Goal: Task Accomplishment & Management: Use online tool/utility

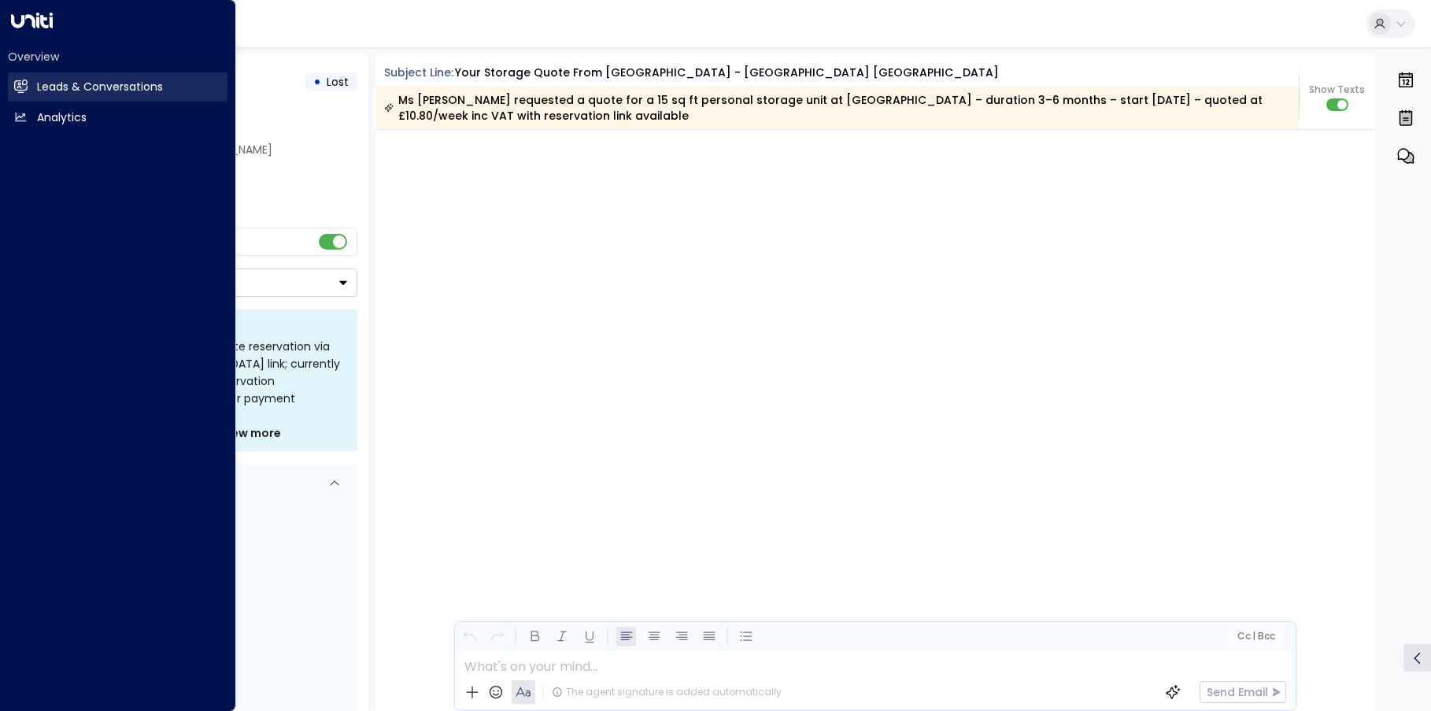
scroll to position [1880, 0]
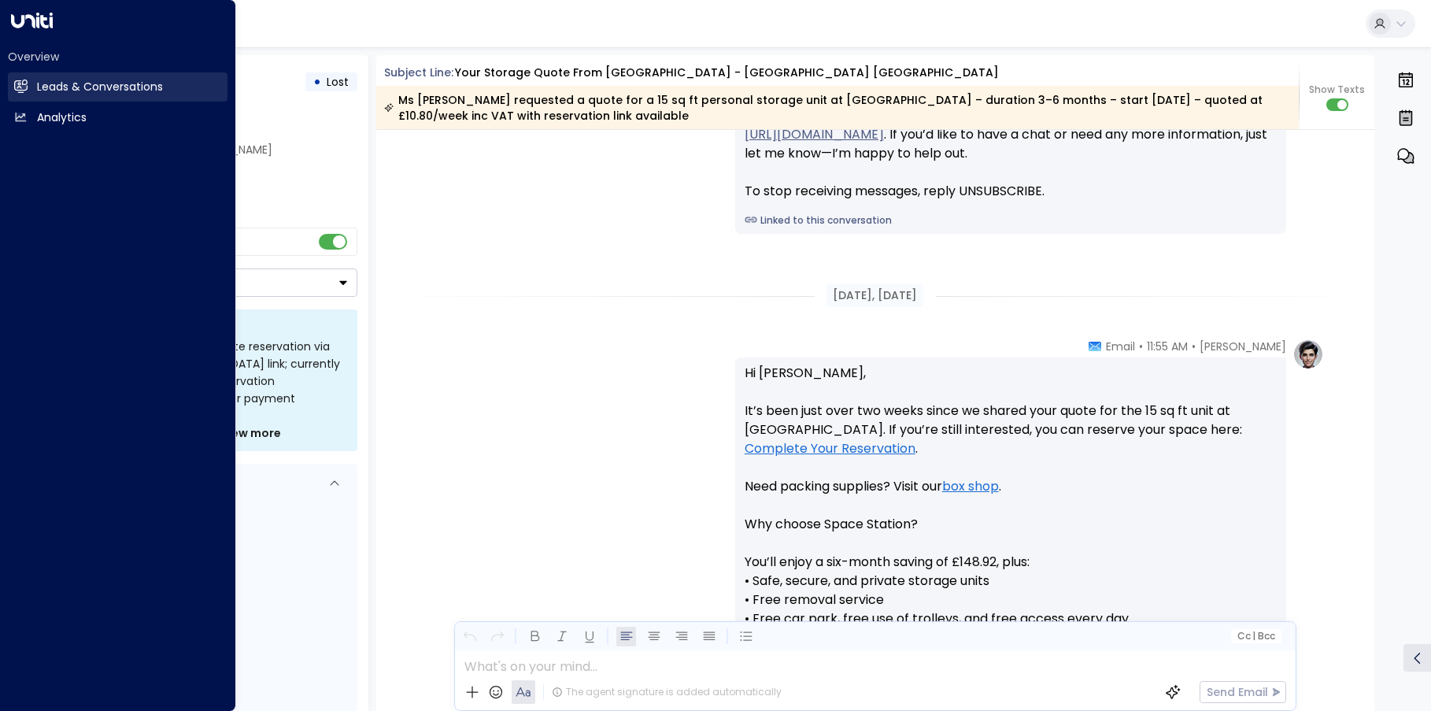
click at [26, 91] on icon at bounding box center [20, 86] width 13 height 13
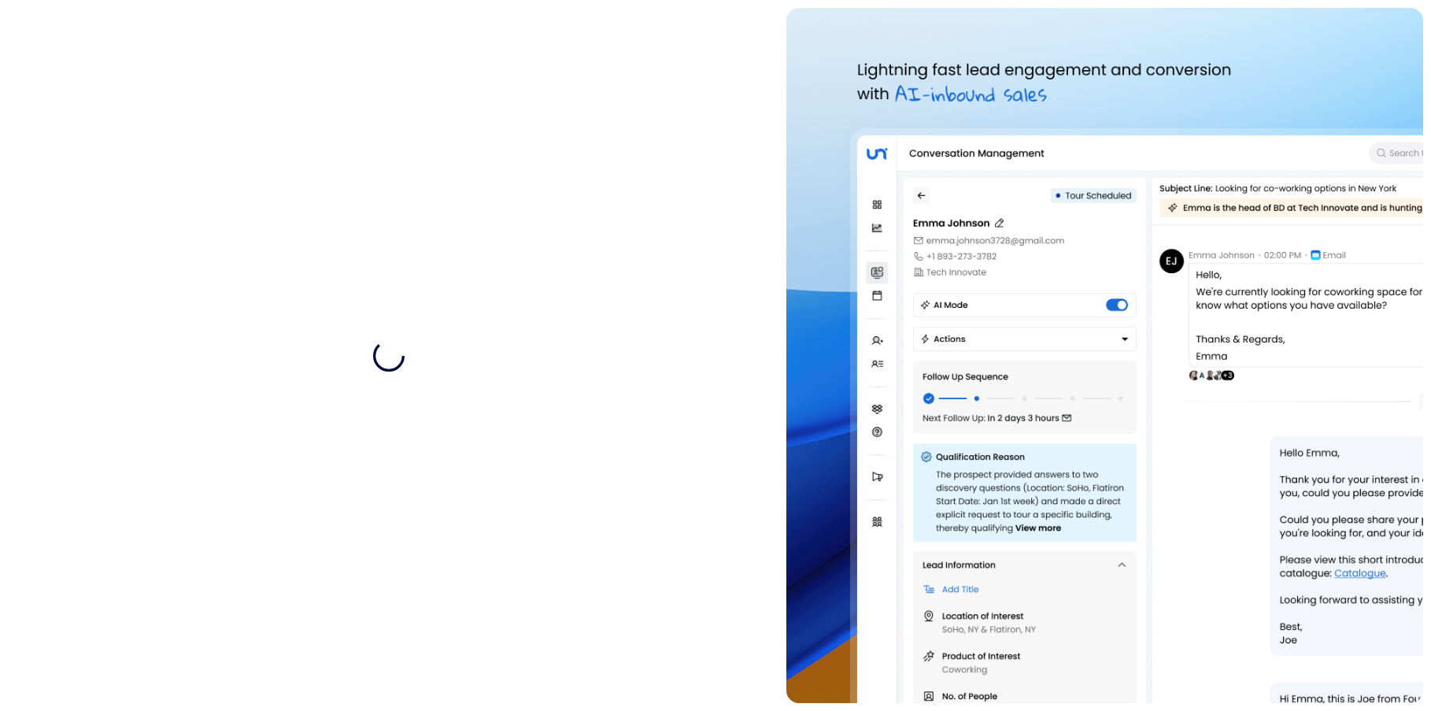
click at [1391, 112] on img at bounding box center [1105, 355] width 637 height 695
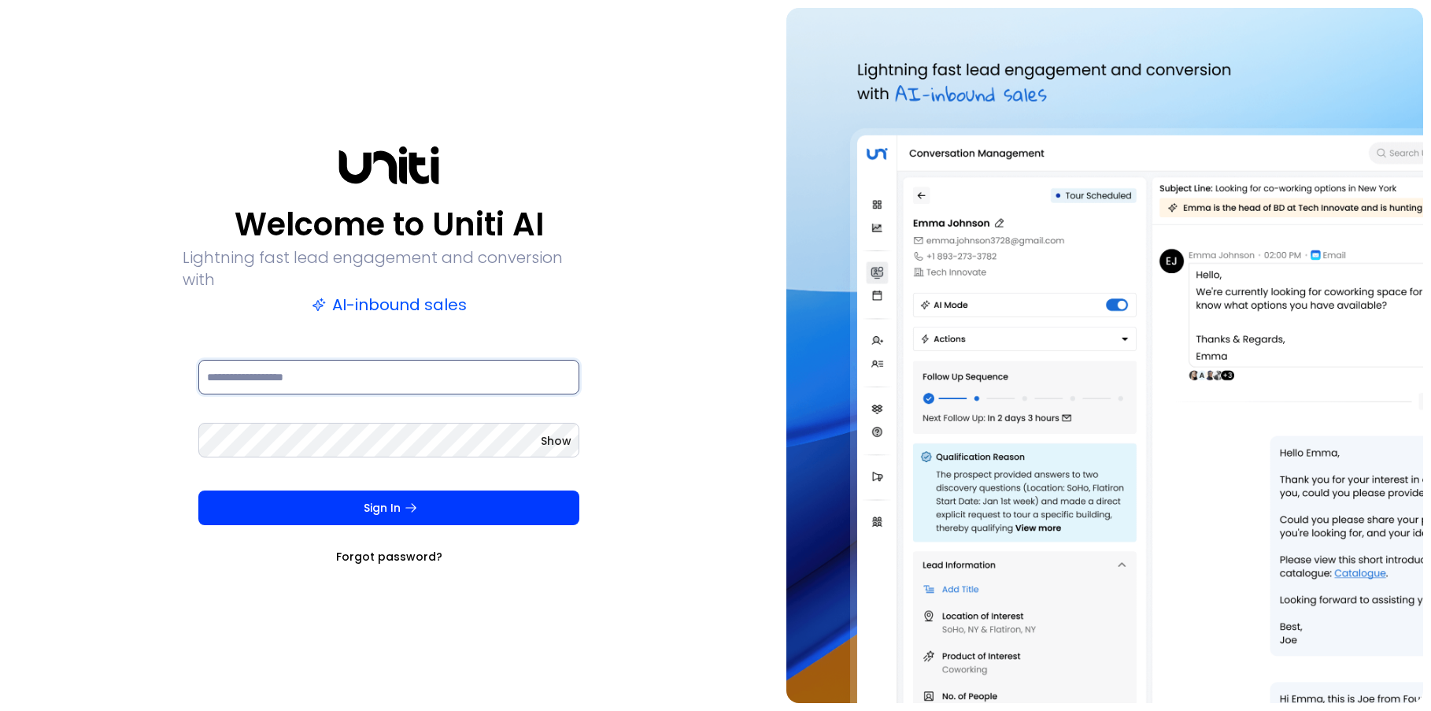
type input "**********"
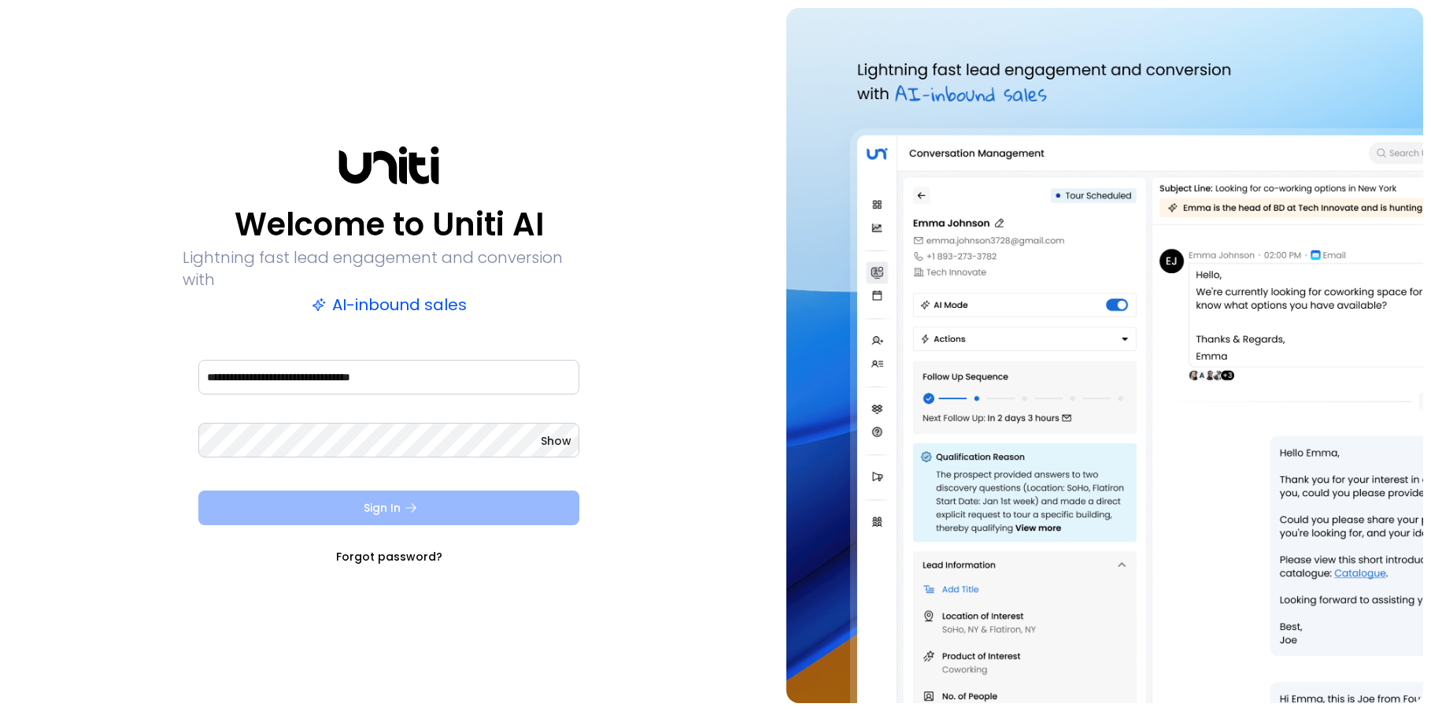
click at [374, 497] on button "Sign In" at bounding box center [388, 508] width 381 height 35
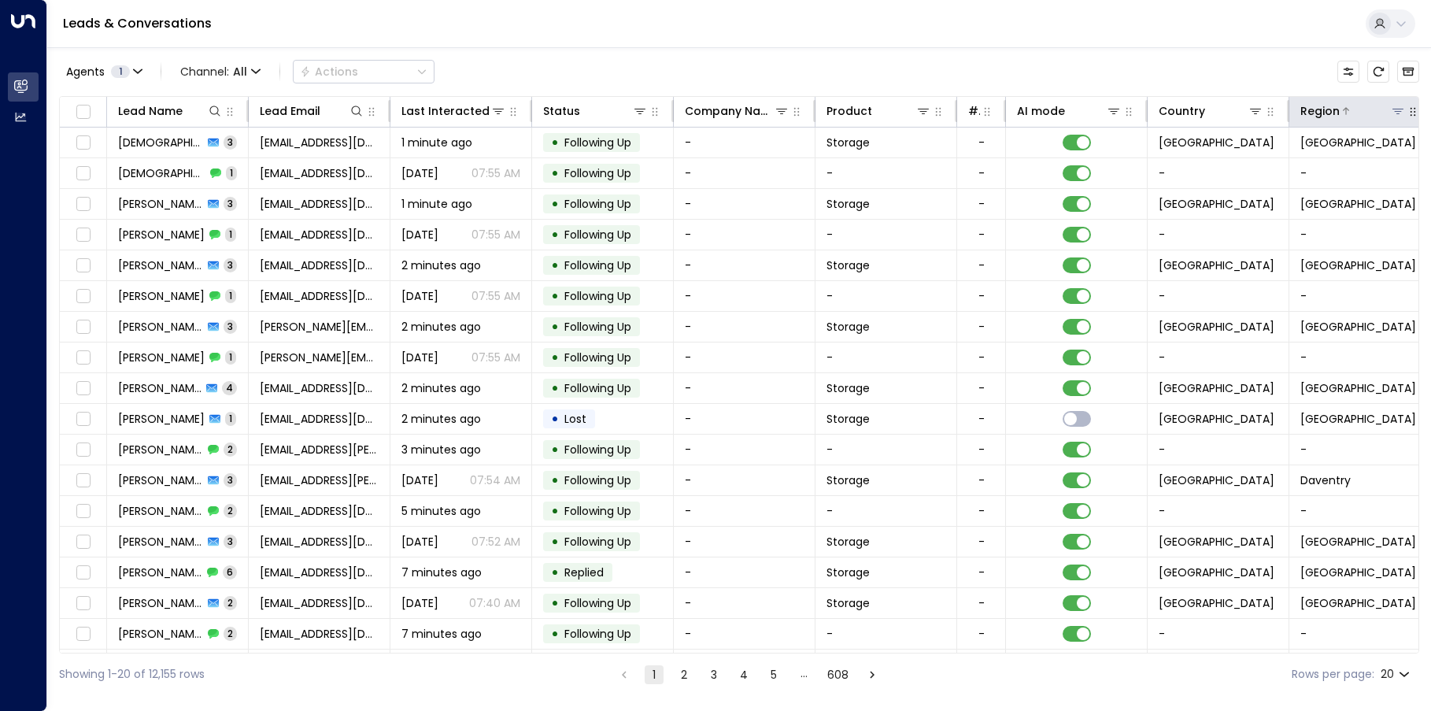
click at [1395, 111] on icon at bounding box center [1398, 111] width 13 height 13
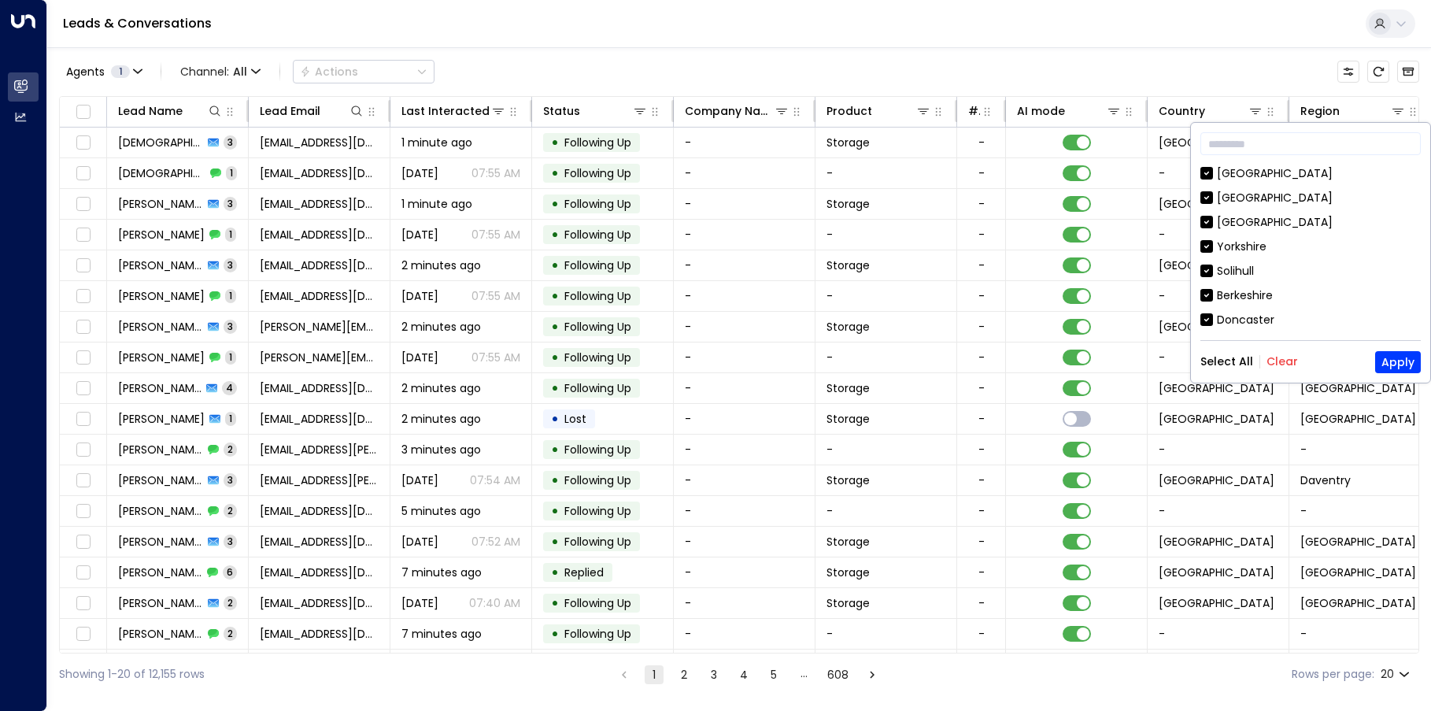
click at [1268, 364] on button "Clear" at bounding box center [1282, 361] width 31 height 13
click at [1394, 360] on button "Apply" at bounding box center [1399, 362] width 46 height 22
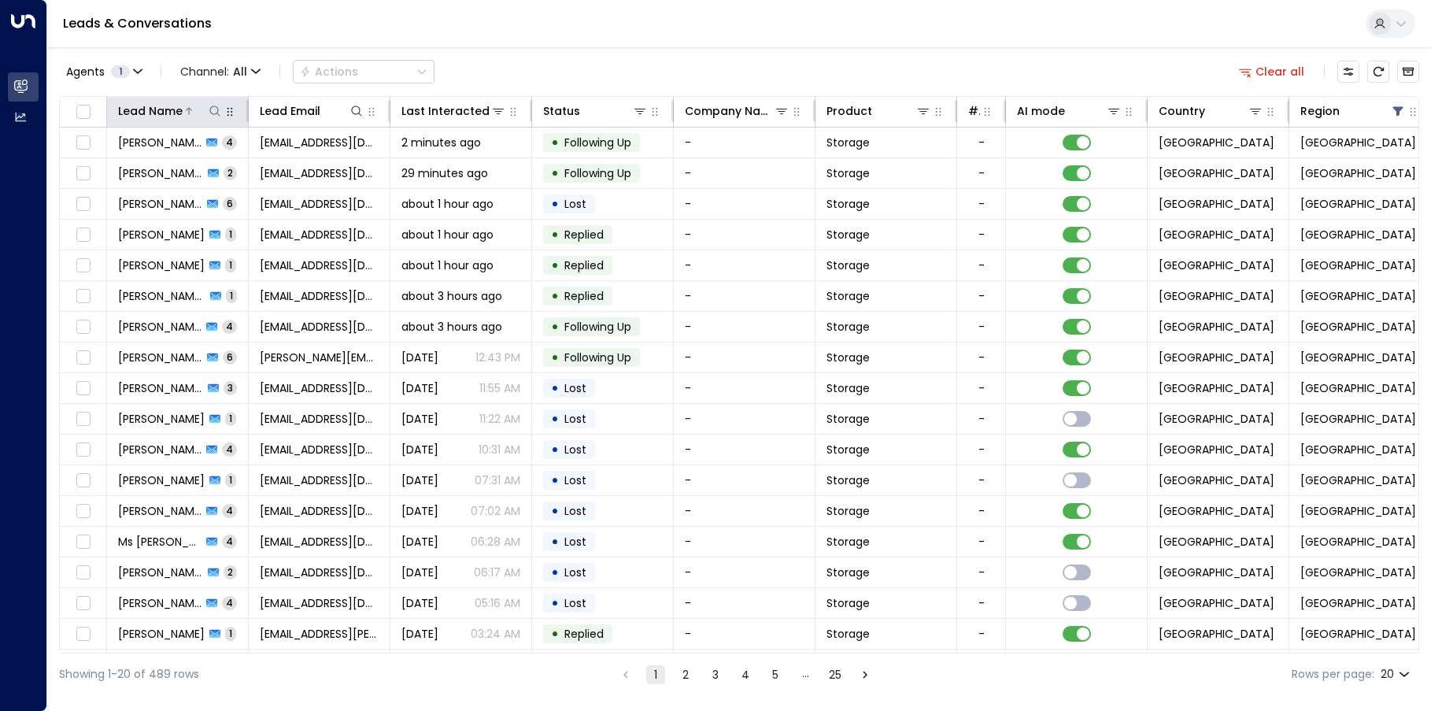
click at [215, 112] on icon at bounding box center [215, 111] width 13 height 13
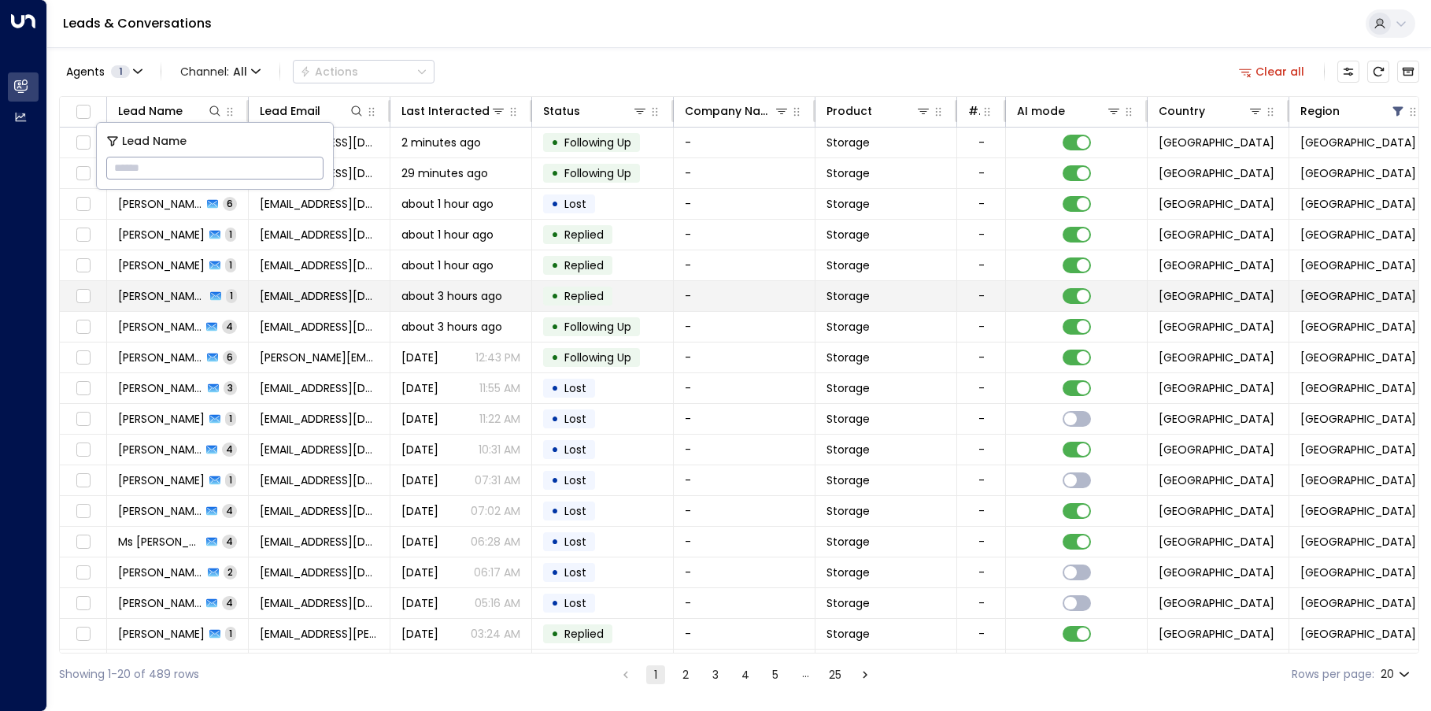
type input "**********"
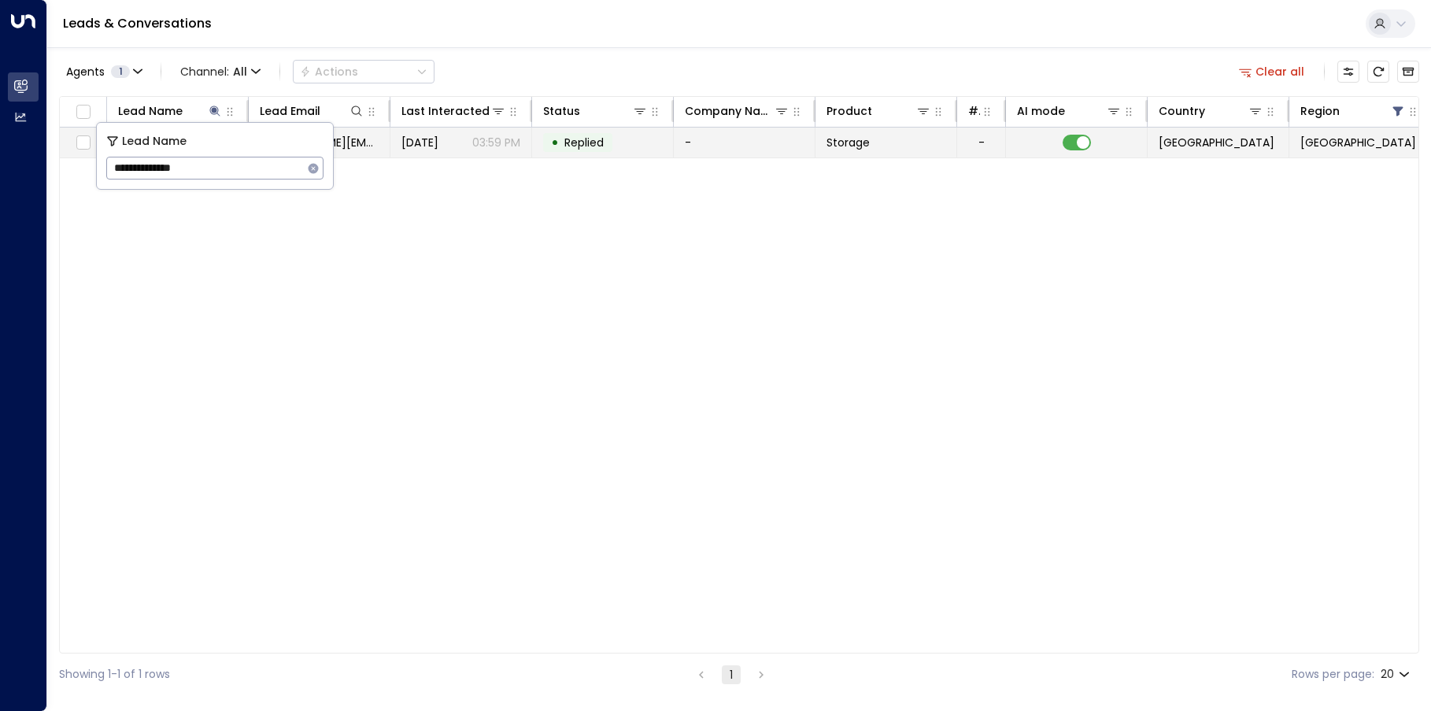
click at [486, 137] on p "03:59 PM" at bounding box center [496, 143] width 48 height 16
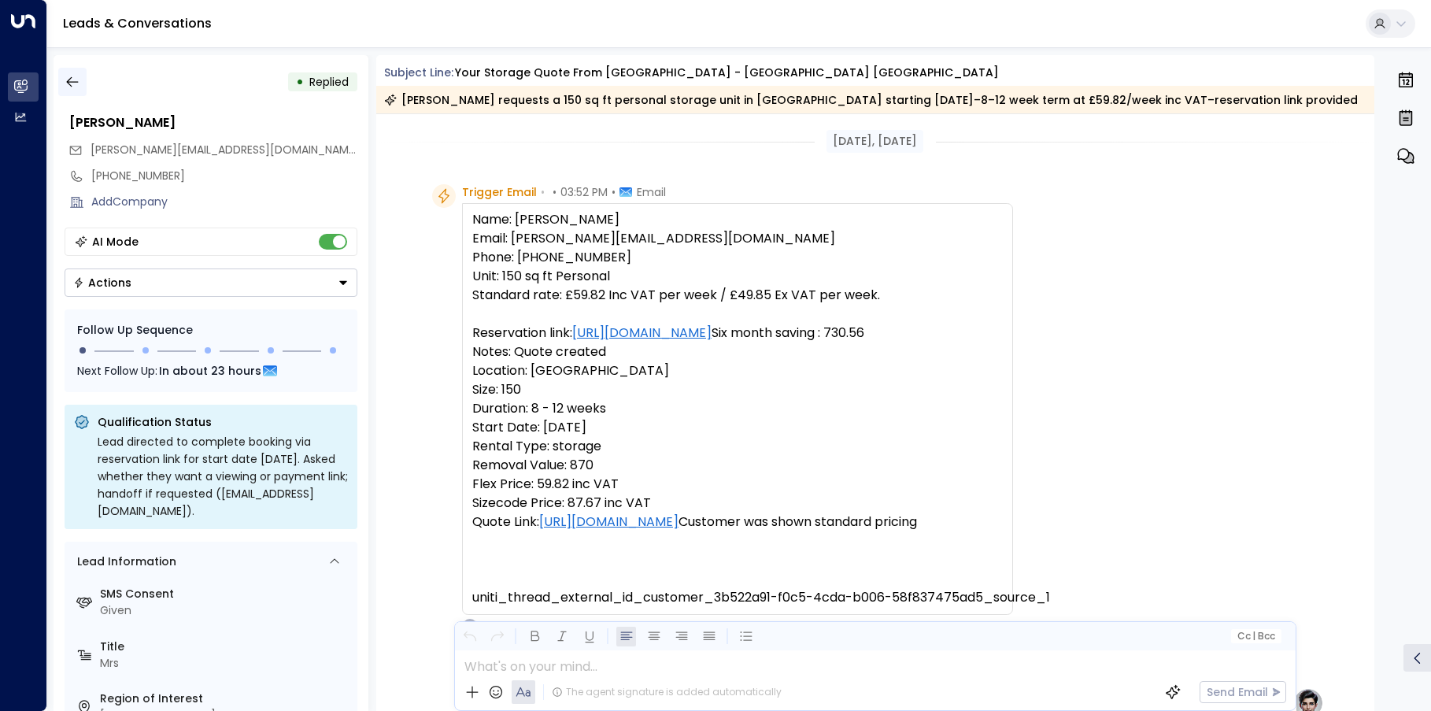
click at [67, 76] on icon "button" at bounding box center [73, 82] width 16 height 16
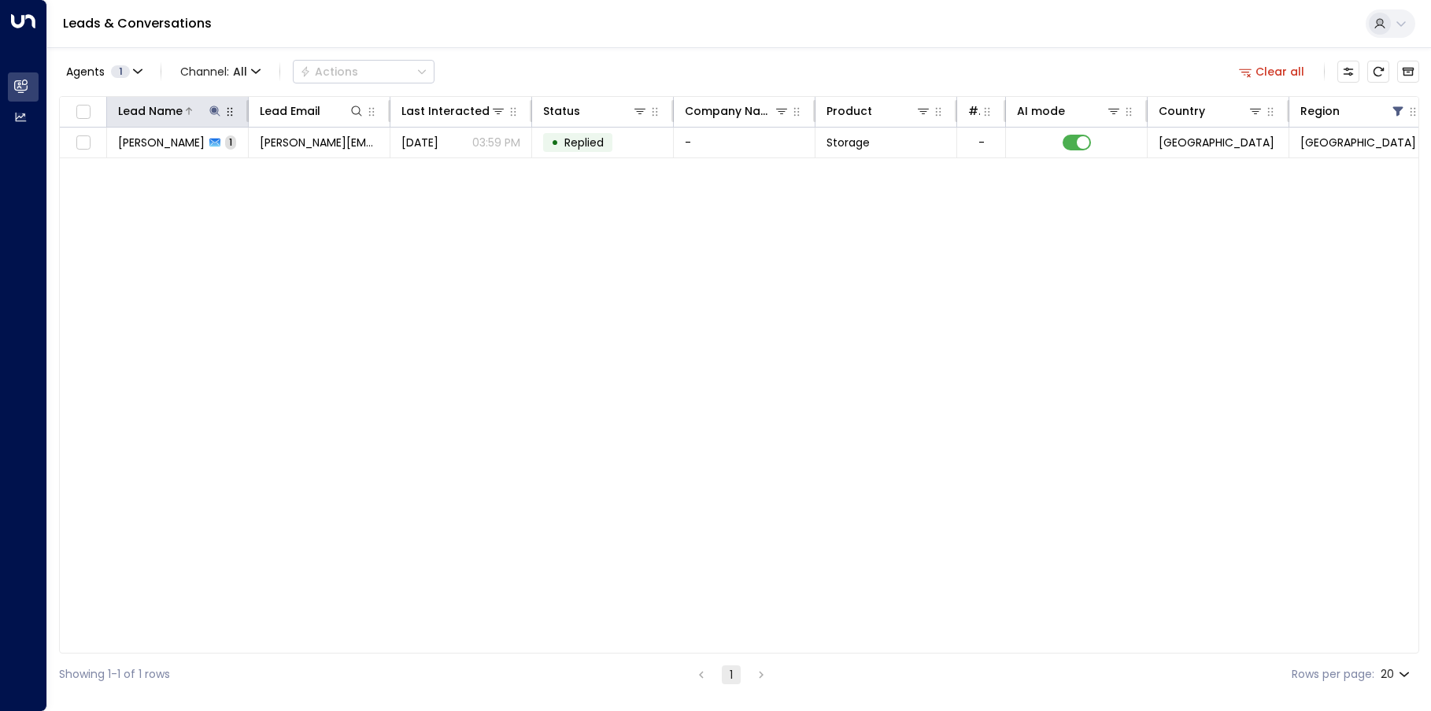
click at [211, 110] on icon at bounding box center [215, 111] width 13 height 13
drag, startPoint x: 210, startPoint y: 166, endPoint x: 116, endPoint y: 165, distance: 94.5
click at [116, 165] on input "**********" at bounding box center [204, 168] width 197 height 29
type input "**********"
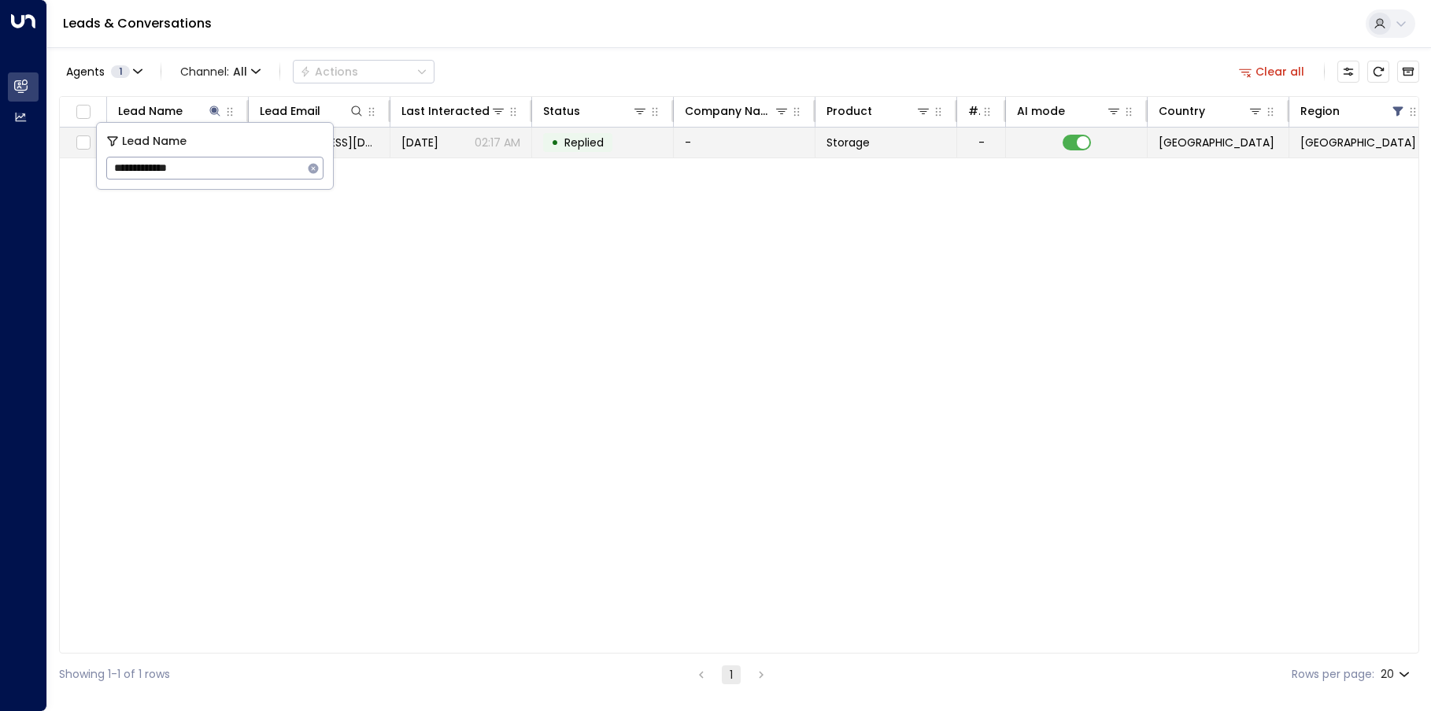
click at [664, 146] on td "• Replied" at bounding box center [603, 143] width 142 height 30
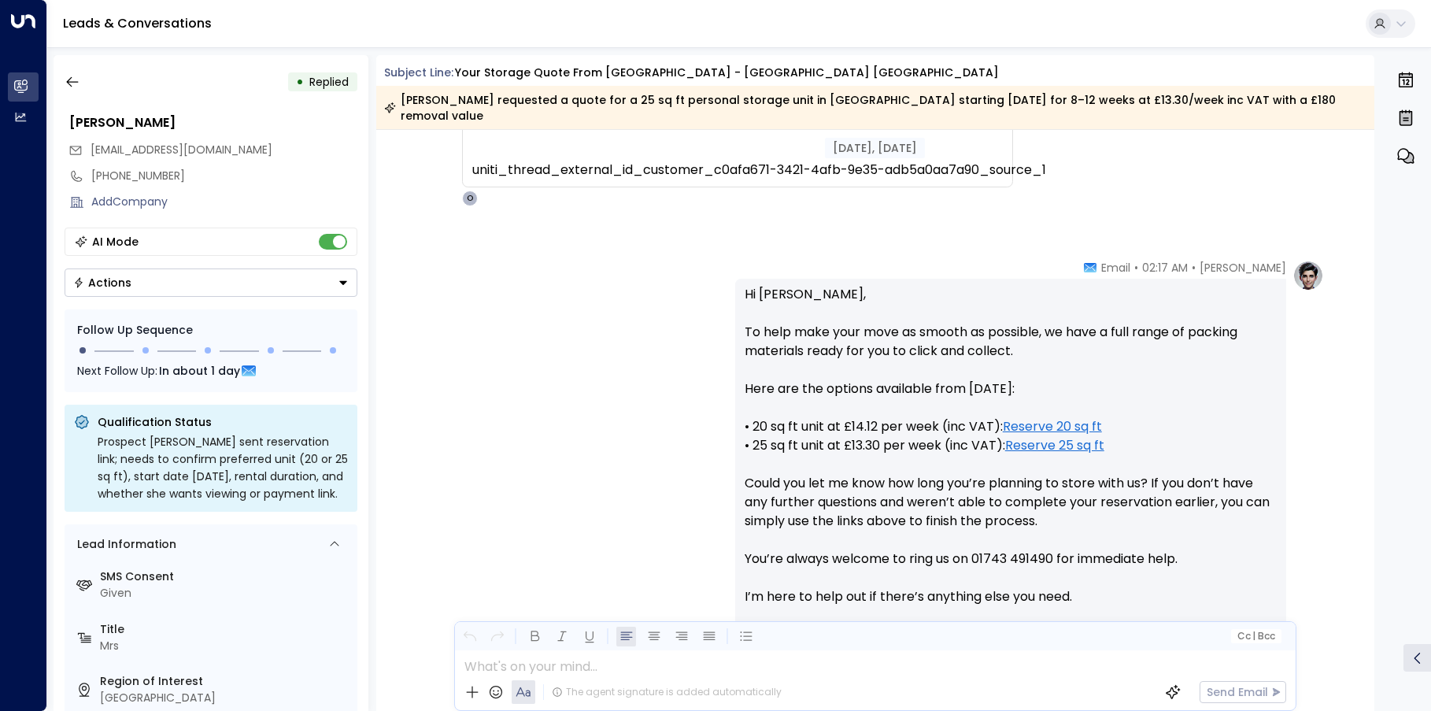
scroll to position [576, 0]
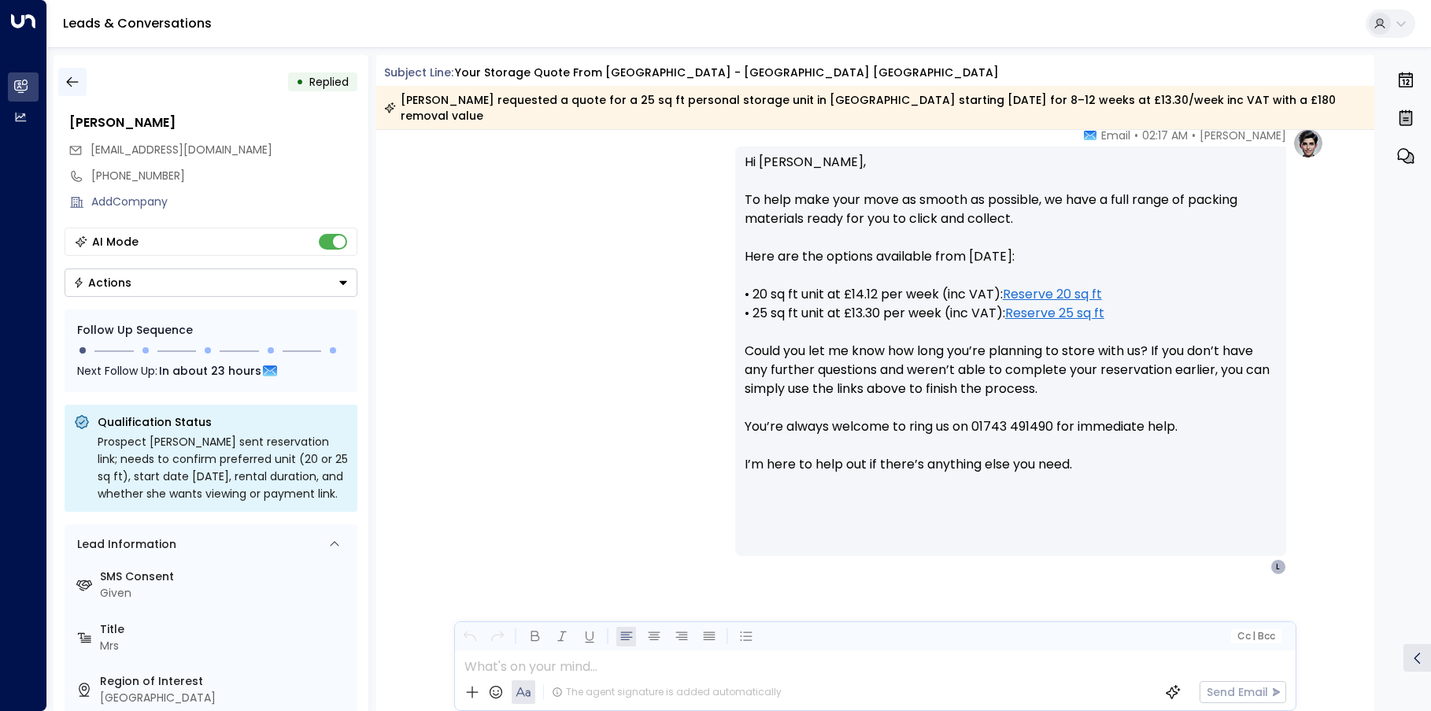
click at [77, 94] on button "button" at bounding box center [72, 82] width 28 height 28
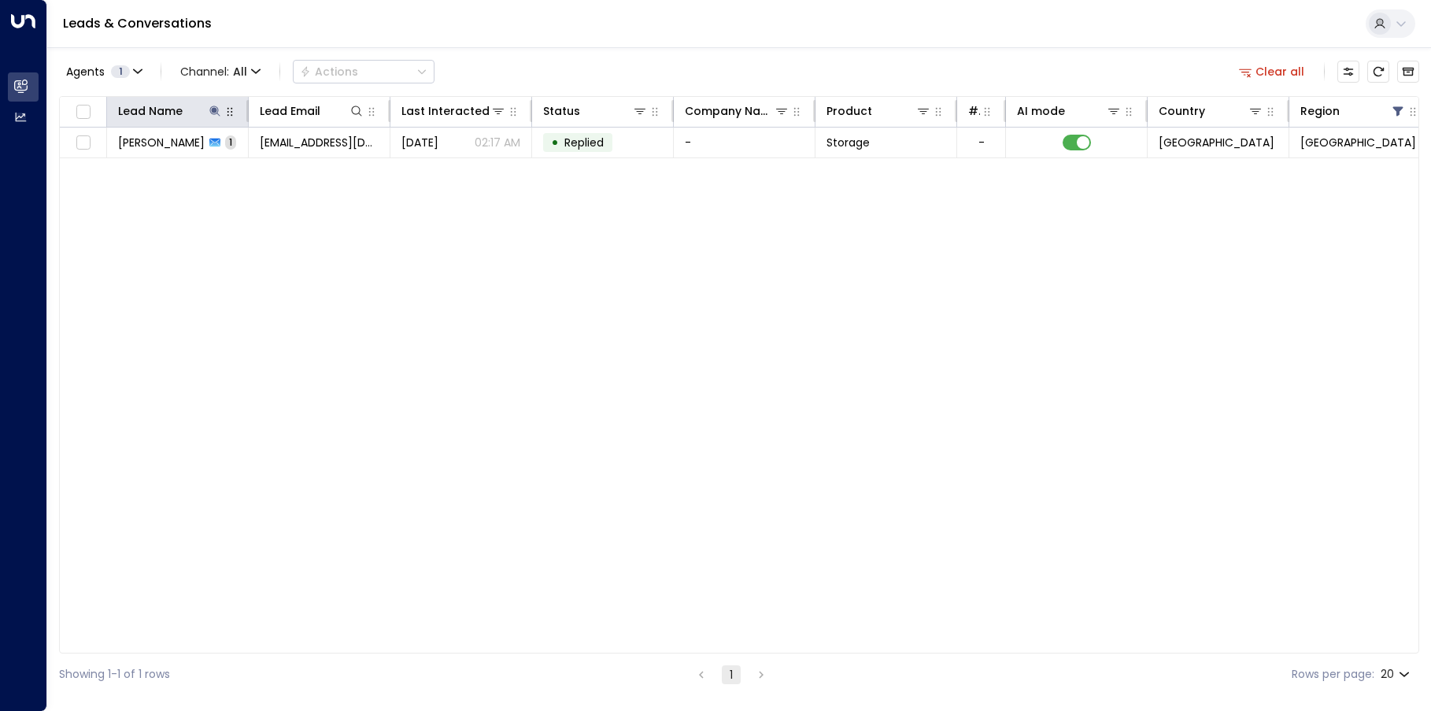
click at [223, 117] on button "button" at bounding box center [230, 112] width 16 height 16
click at [213, 113] on icon at bounding box center [215, 111] width 13 height 13
drag, startPoint x: 197, startPoint y: 165, endPoint x: 115, endPoint y: 166, distance: 81.9
click at [115, 166] on input "**********" at bounding box center [204, 168] width 197 height 29
type input "**********"
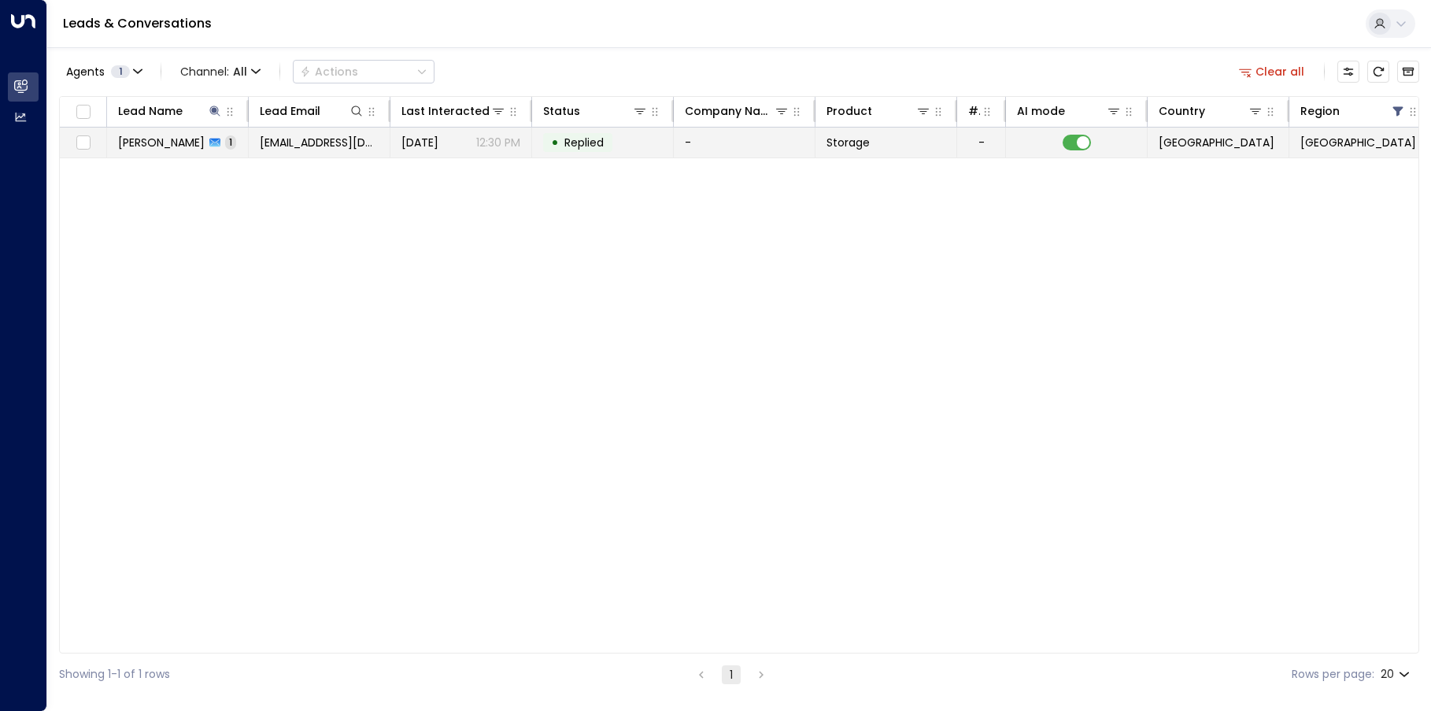
click at [480, 136] on p "12:30 PM" at bounding box center [498, 143] width 44 height 16
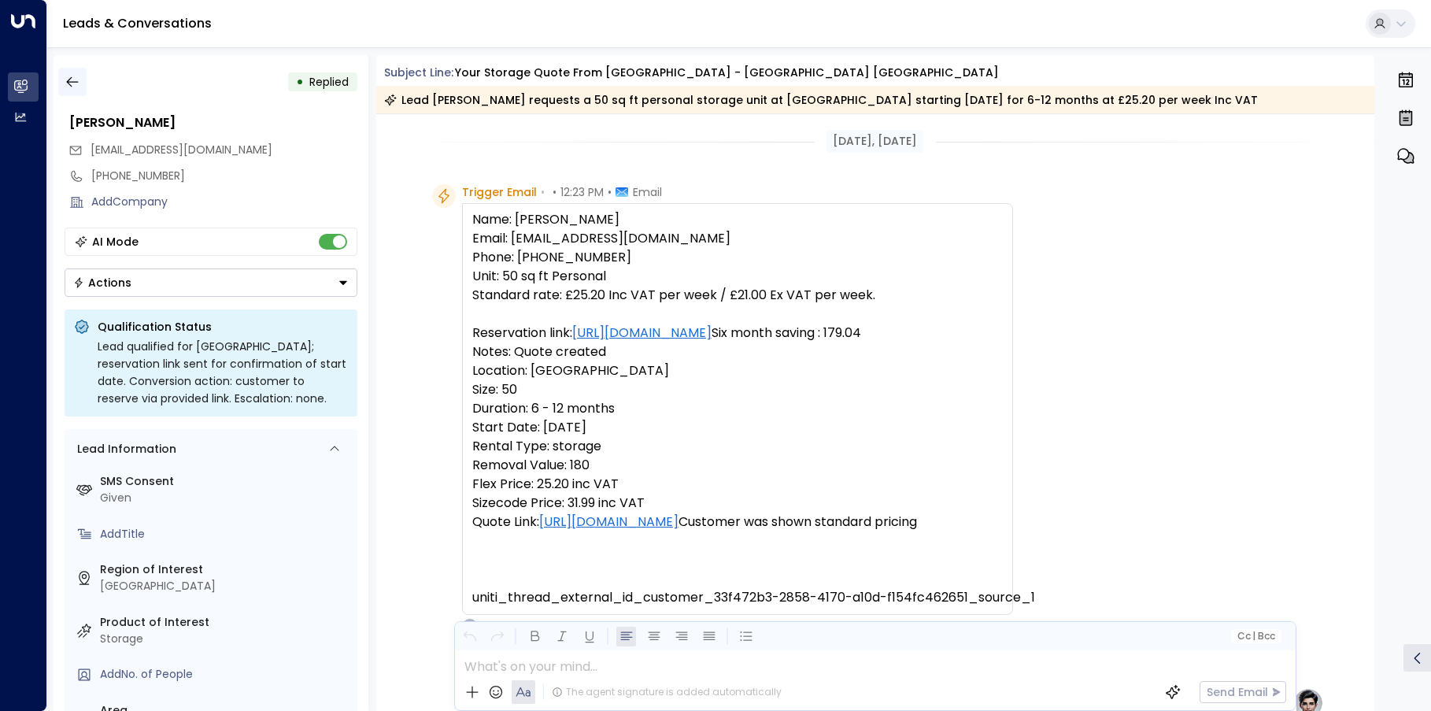
click at [66, 80] on icon "button" at bounding box center [73, 82] width 16 height 16
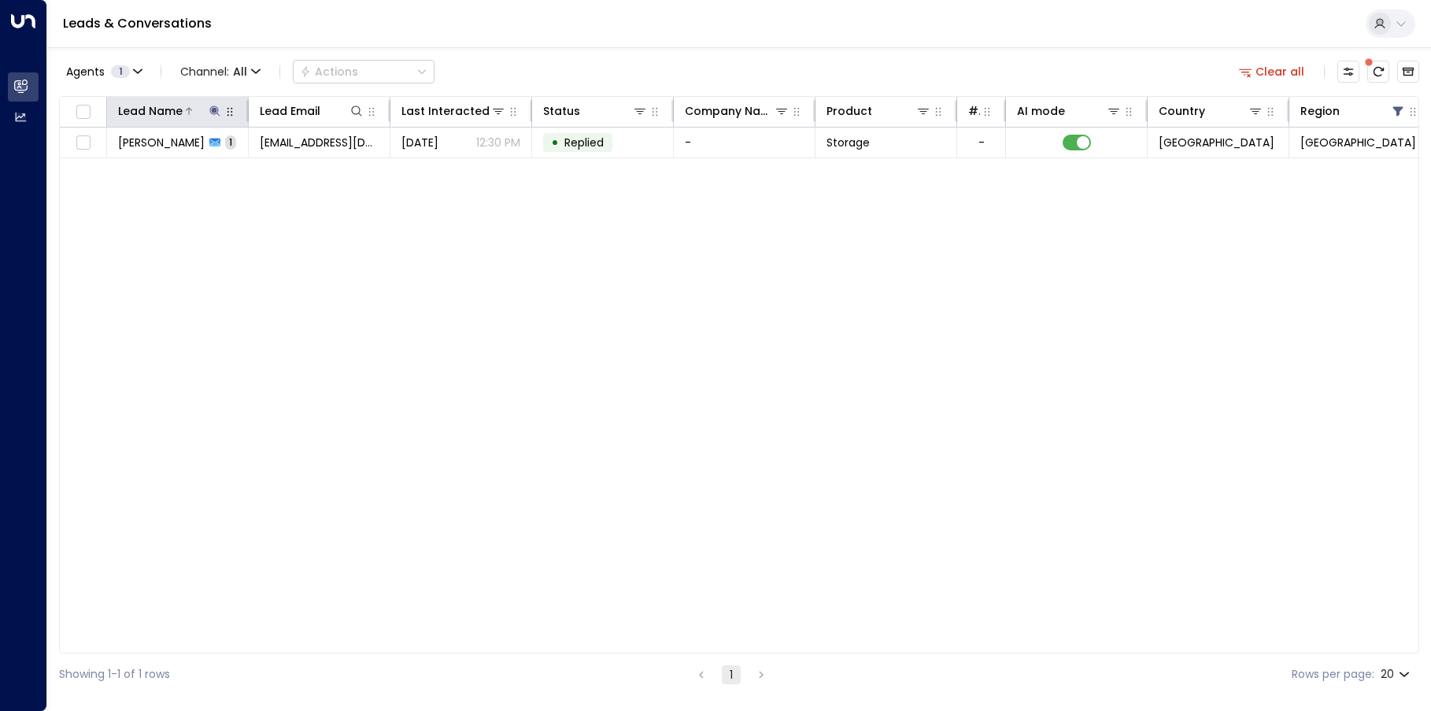
click at [208, 111] on button at bounding box center [215, 111] width 16 height 16
click at [317, 173] on icon "button" at bounding box center [313, 168] width 13 height 13
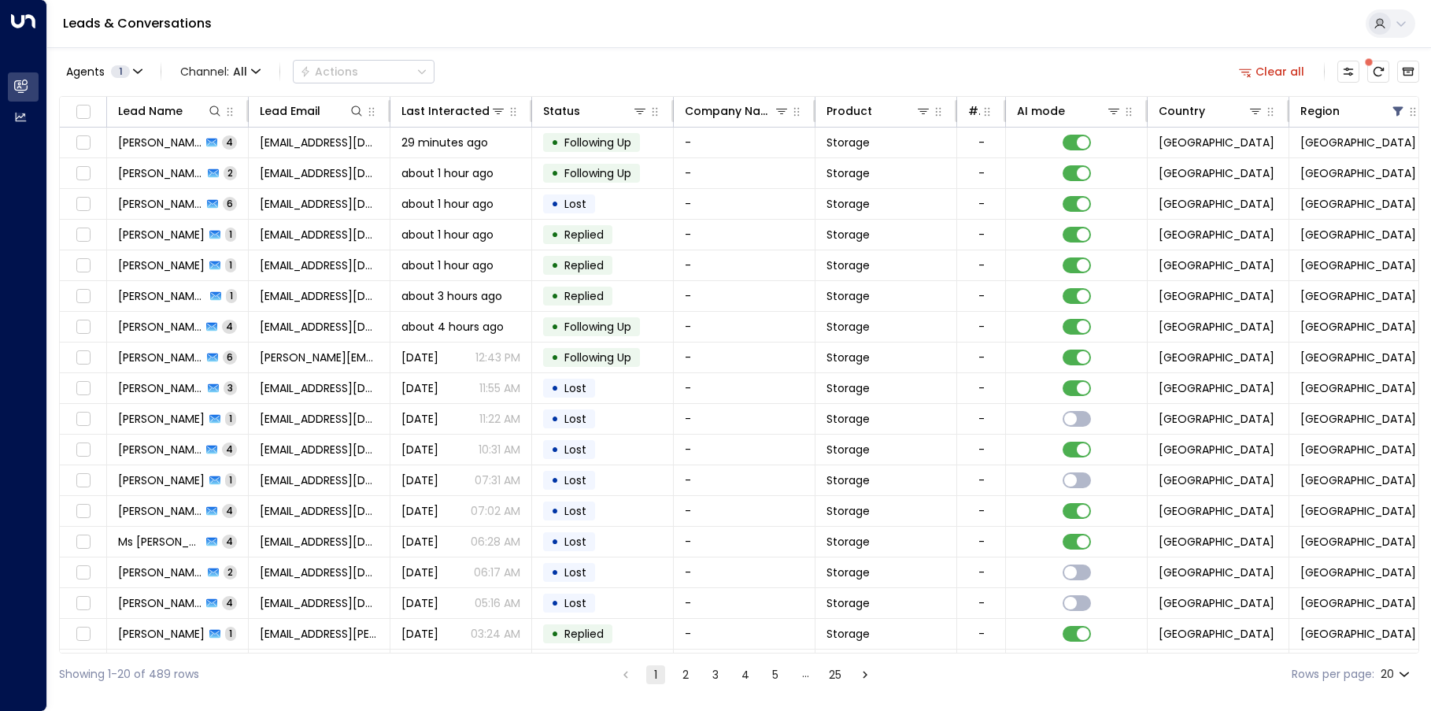
click at [487, 68] on div "Agents 1 Channel: All Actions Clear all" at bounding box center [739, 71] width 1361 height 33
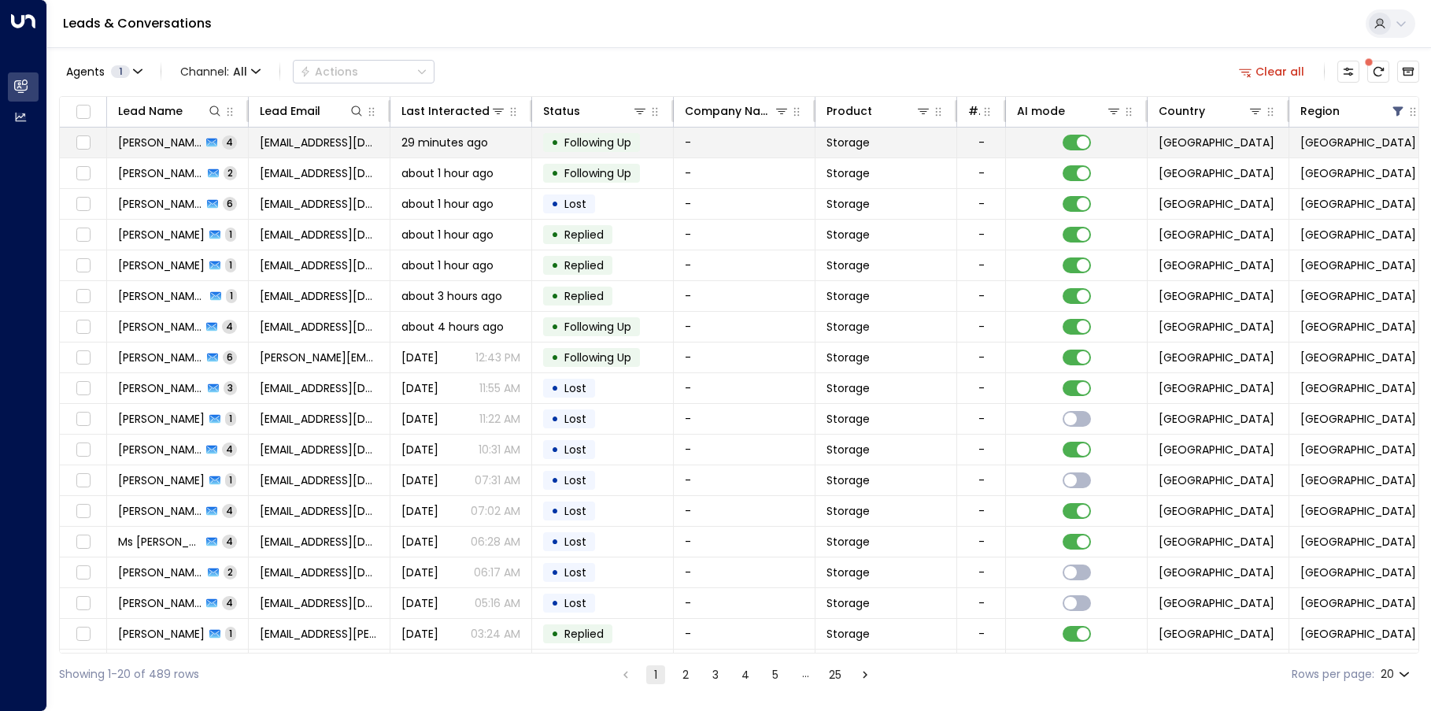
click at [344, 141] on span "davidclark@live.co.uk" at bounding box center [319, 143] width 119 height 16
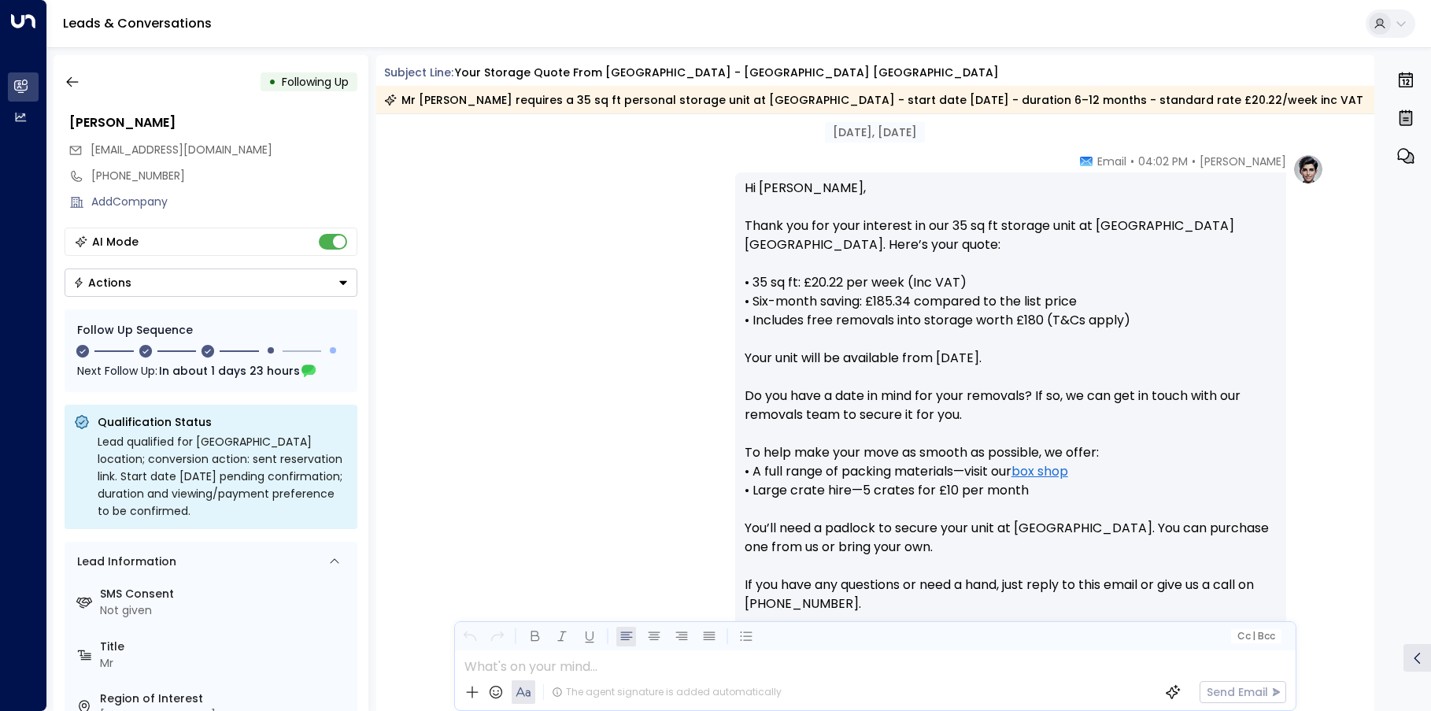
scroll to position [928, 0]
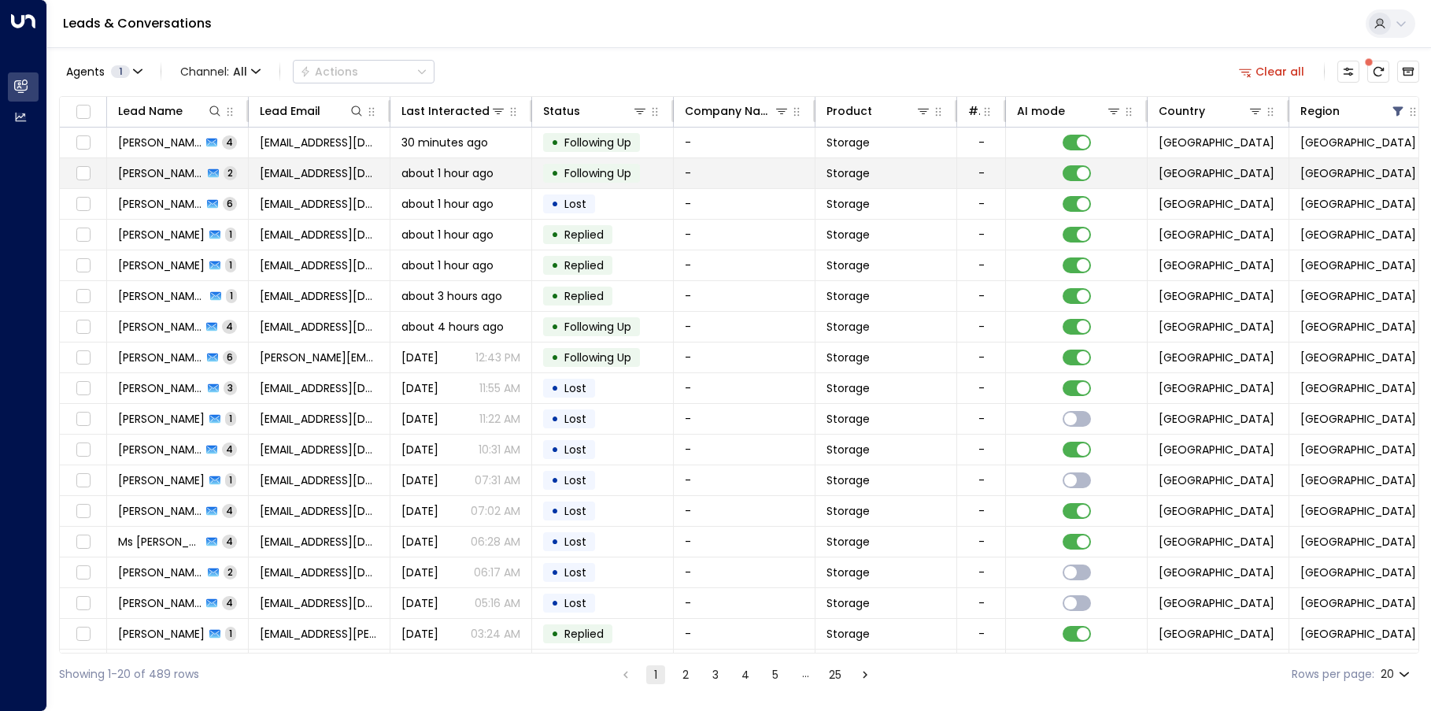
click at [305, 171] on span "tessb1@proton.me" at bounding box center [319, 173] width 119 height 16
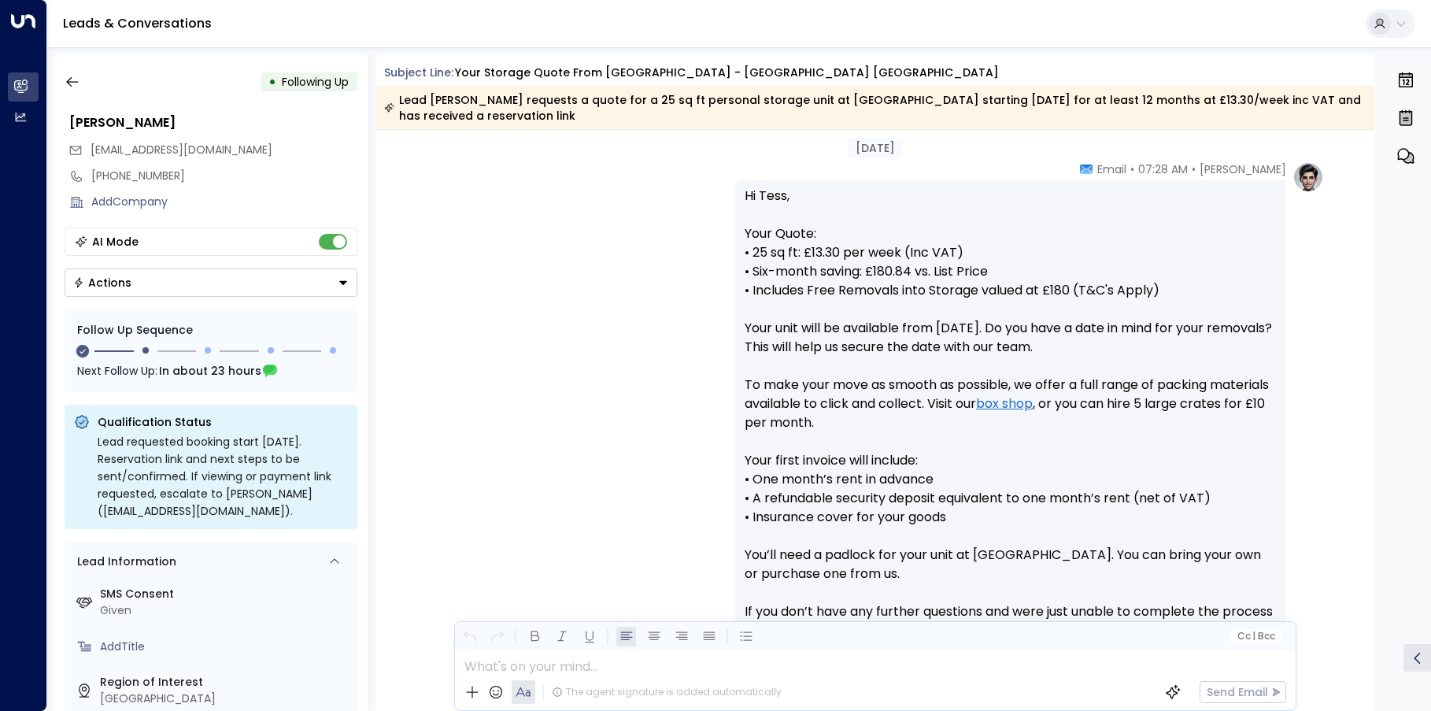
scroll to position [746, 0]
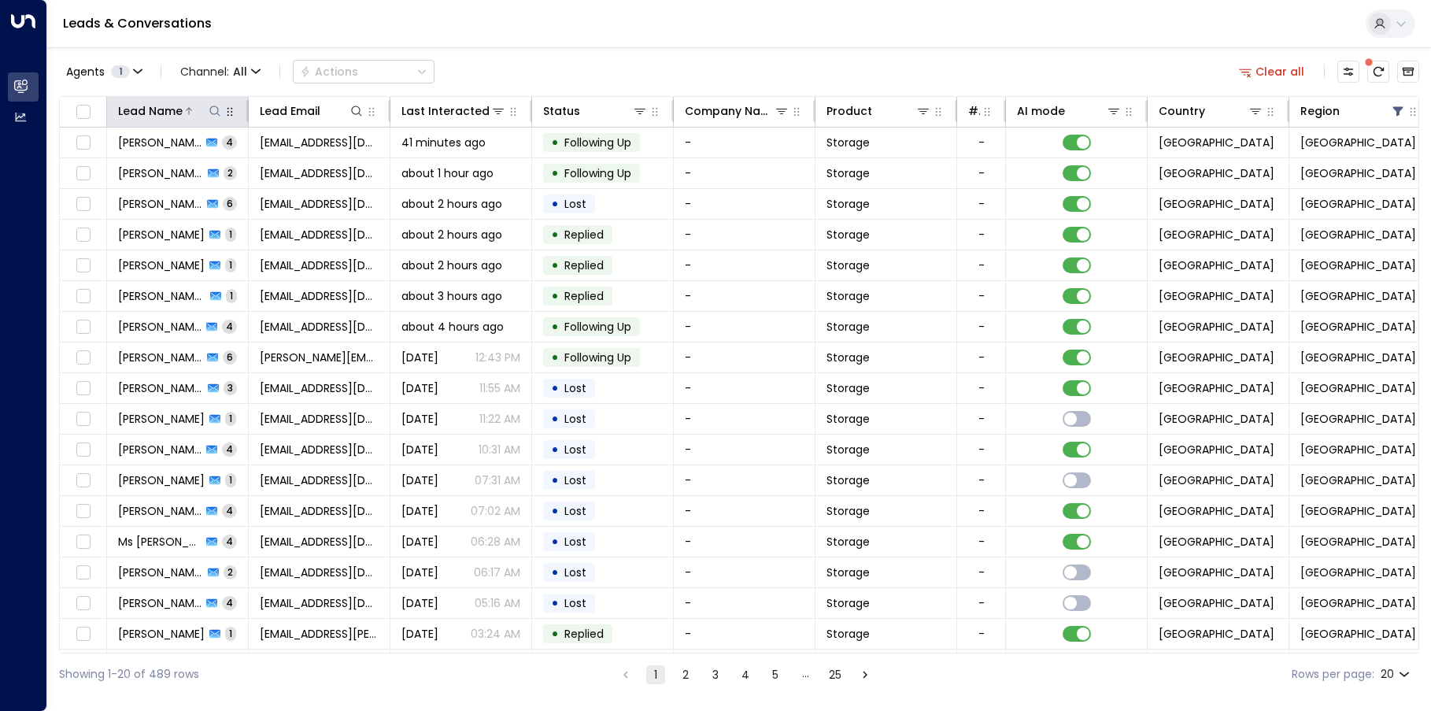
click at [211, 110] on icon at bounding box center [215, 111] width 13 height 13
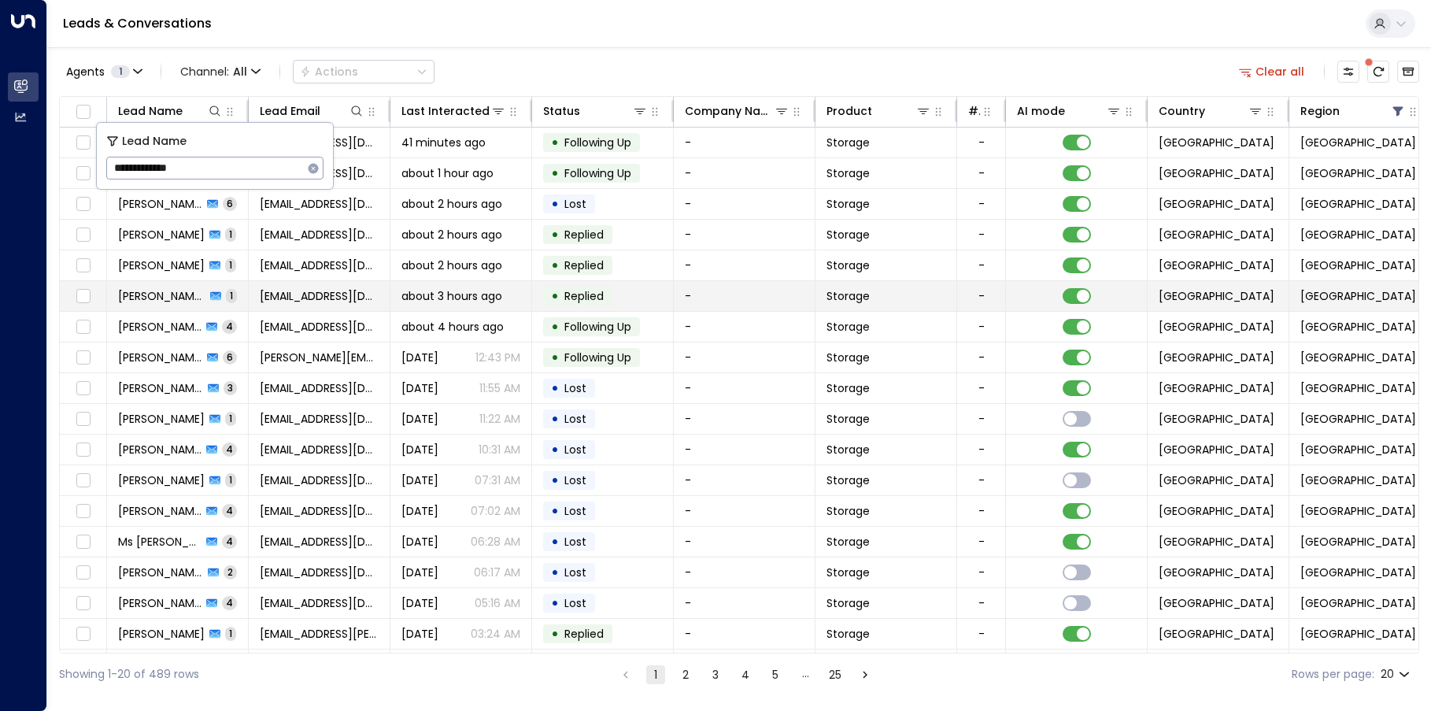
type input "**********"
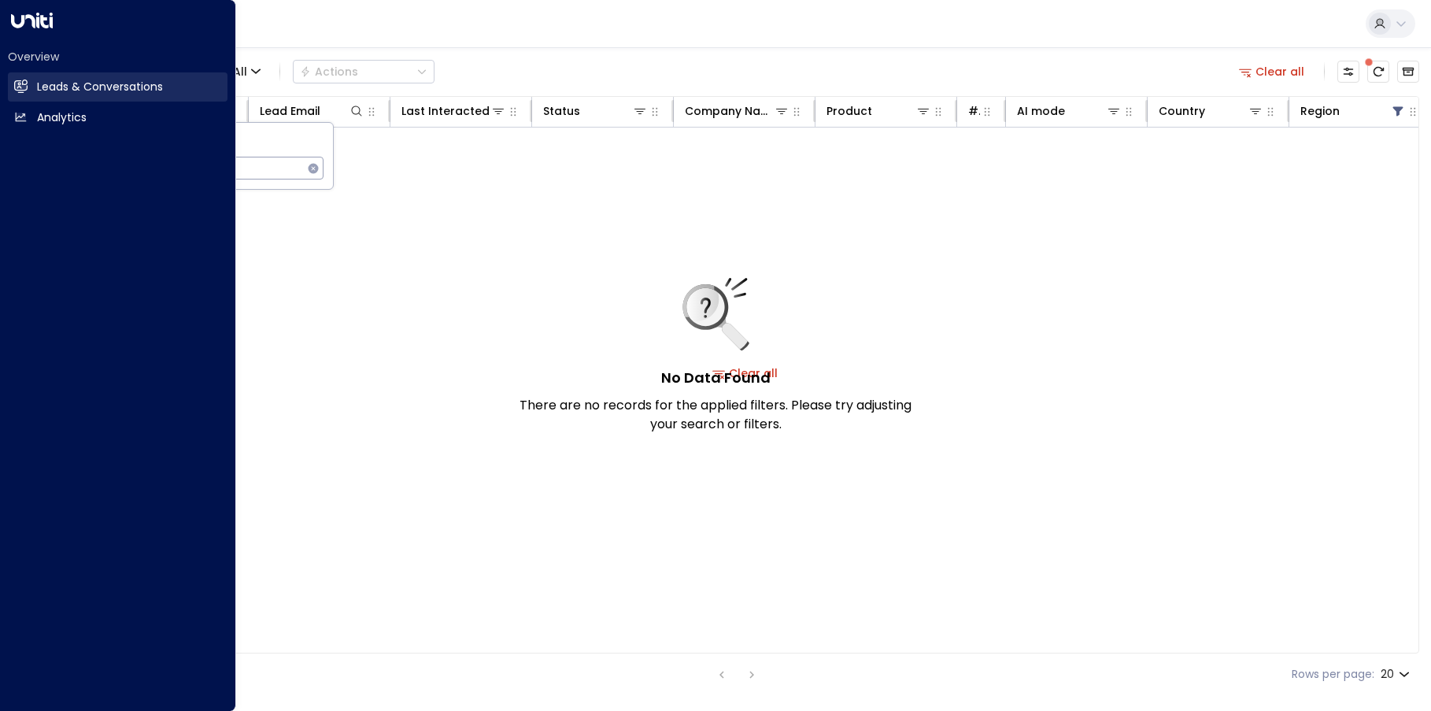
click at [17, 83] on icon at bounding box center [21, 85] width 13 height 9
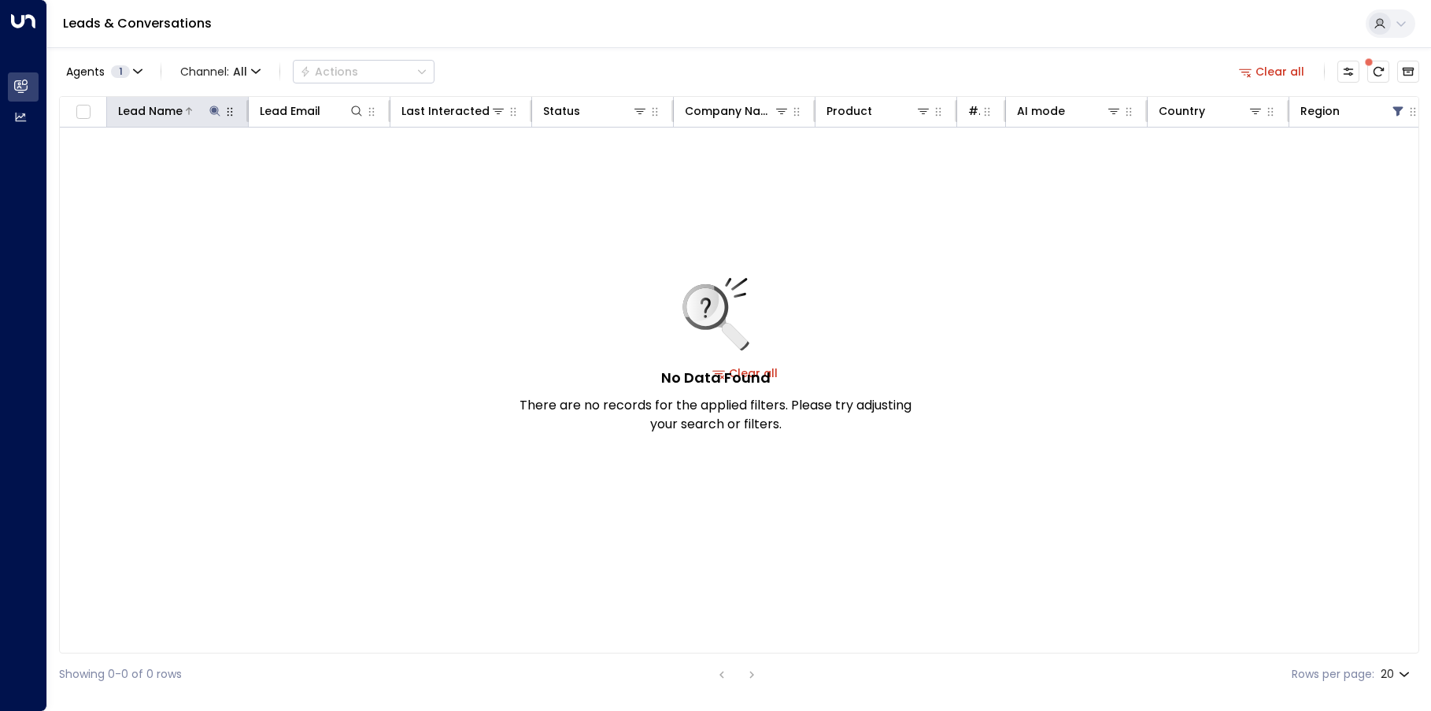
click at [210, 113] on icon at bounding box center [215, 111] width 13 height 13
